Goal: Navigation & Orientation: Find specific page/section

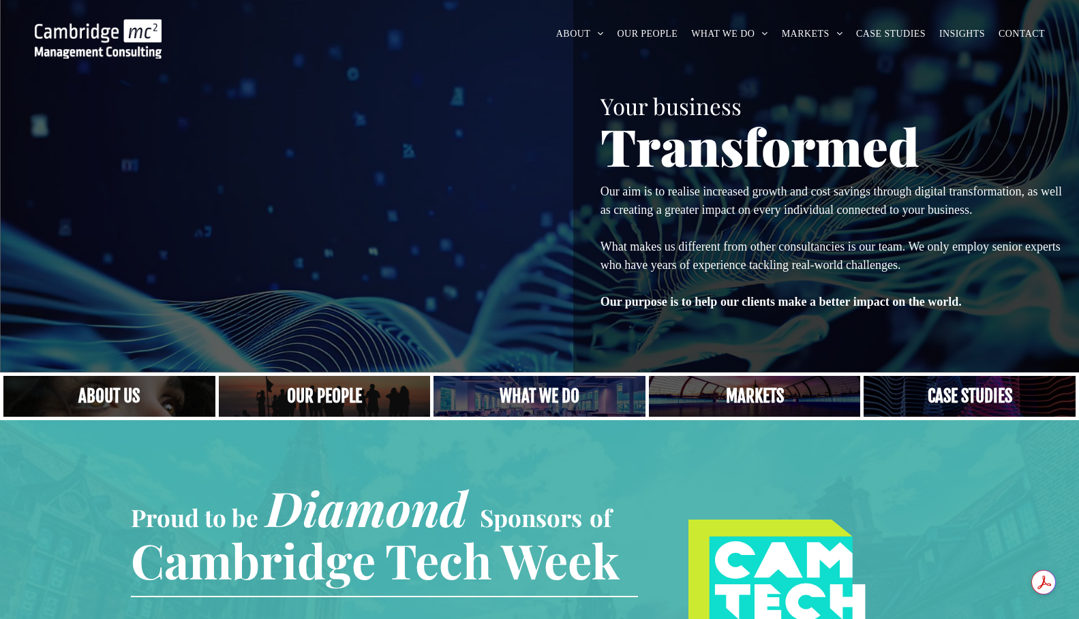
click at [329, 392] on link "A crowd in silhouette at sunset, on a rise or lookout point" at bounding box center [324, 397] width 224 height 44
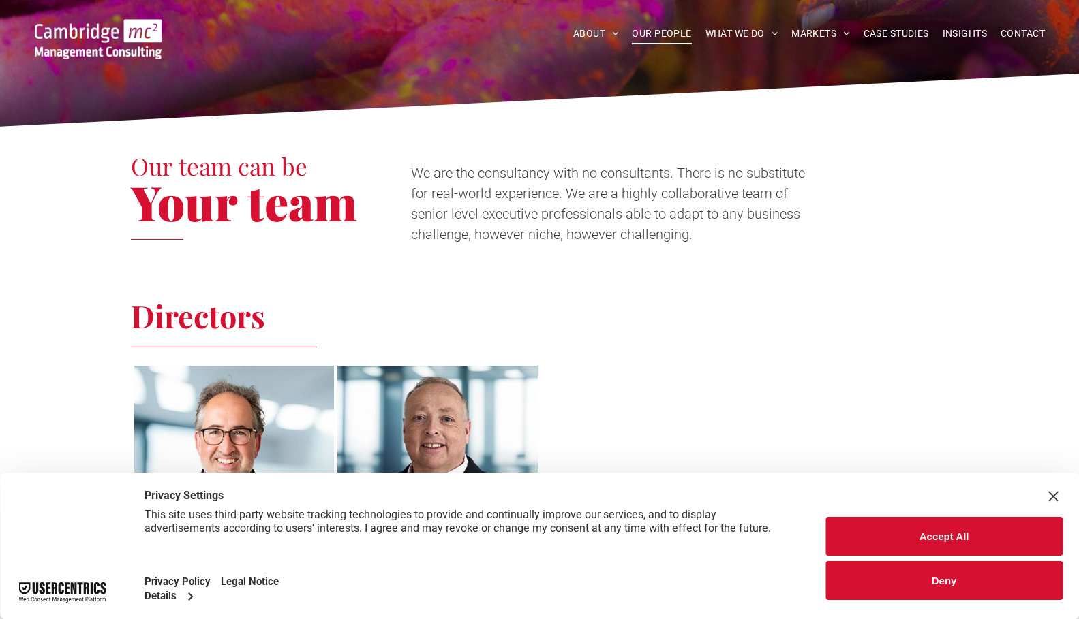
scroll to position [341, 0]
click at [922, 585] on button "Deny" at bounding box center [943, 580] width 237 height 39
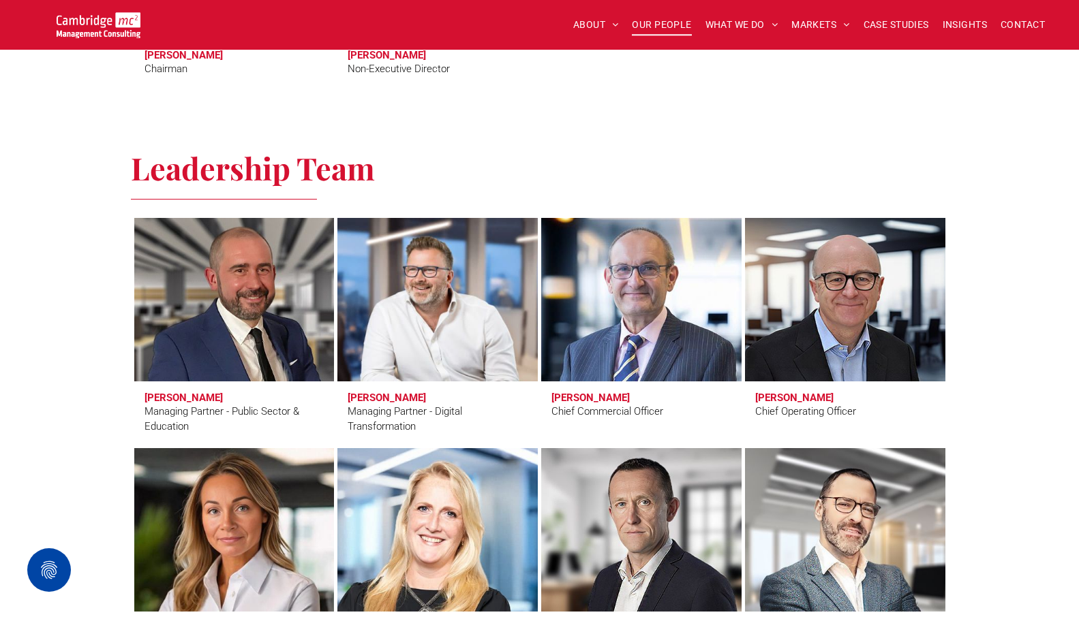
scroll to position [0, 0]
